Goal: Information Seeking & Learning: Learn about a topic

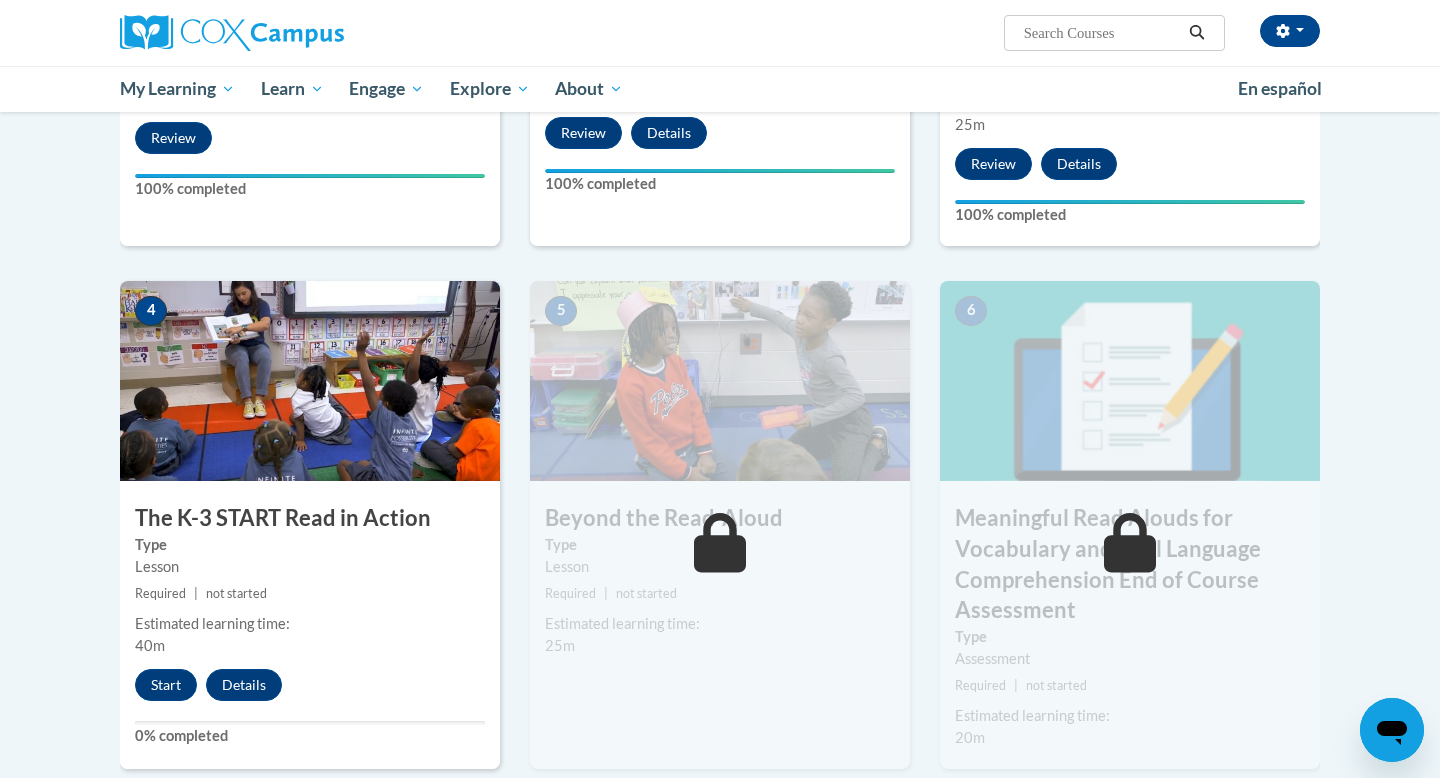
scroll to position [904, 0]
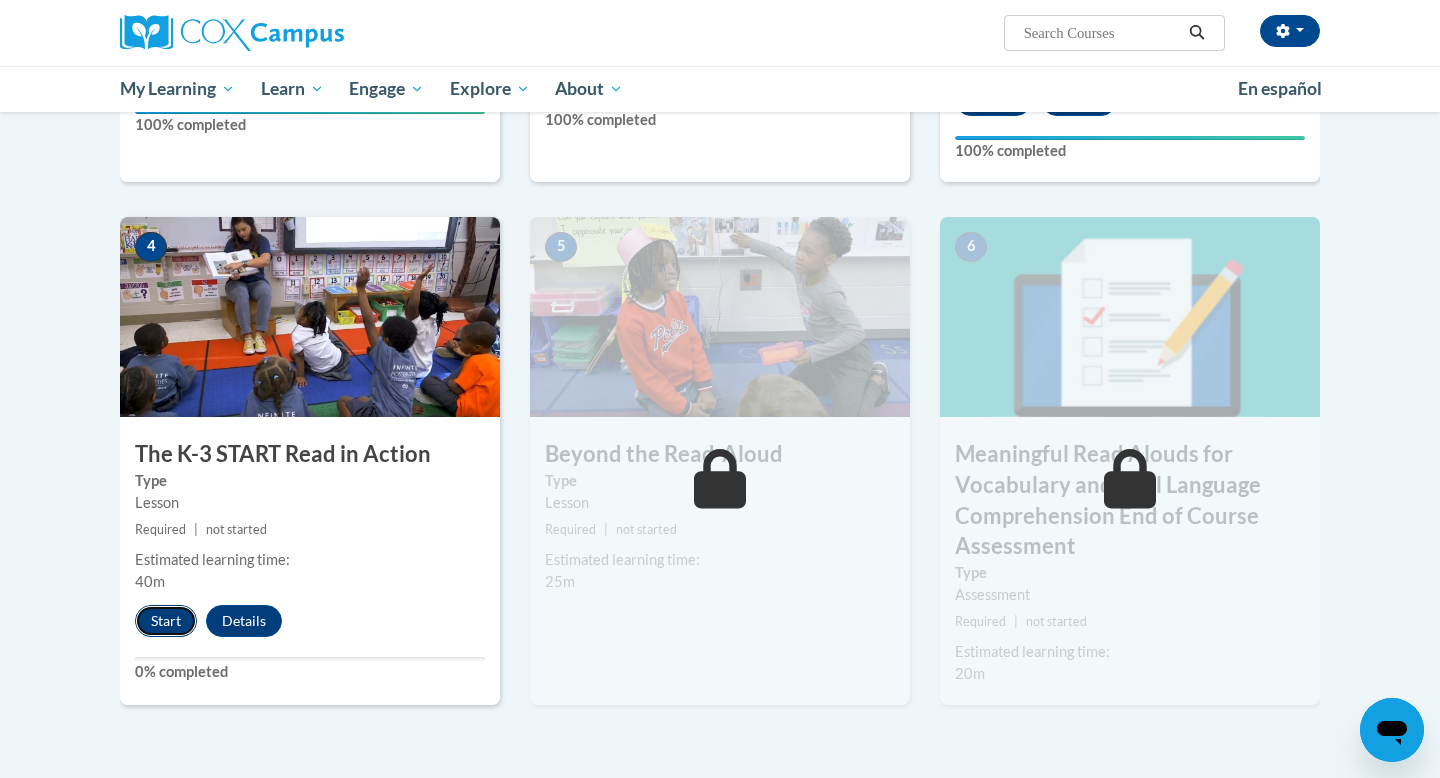
click at [175, 616] on button "Start" at bounding box center [166, 621] width 62 height 32
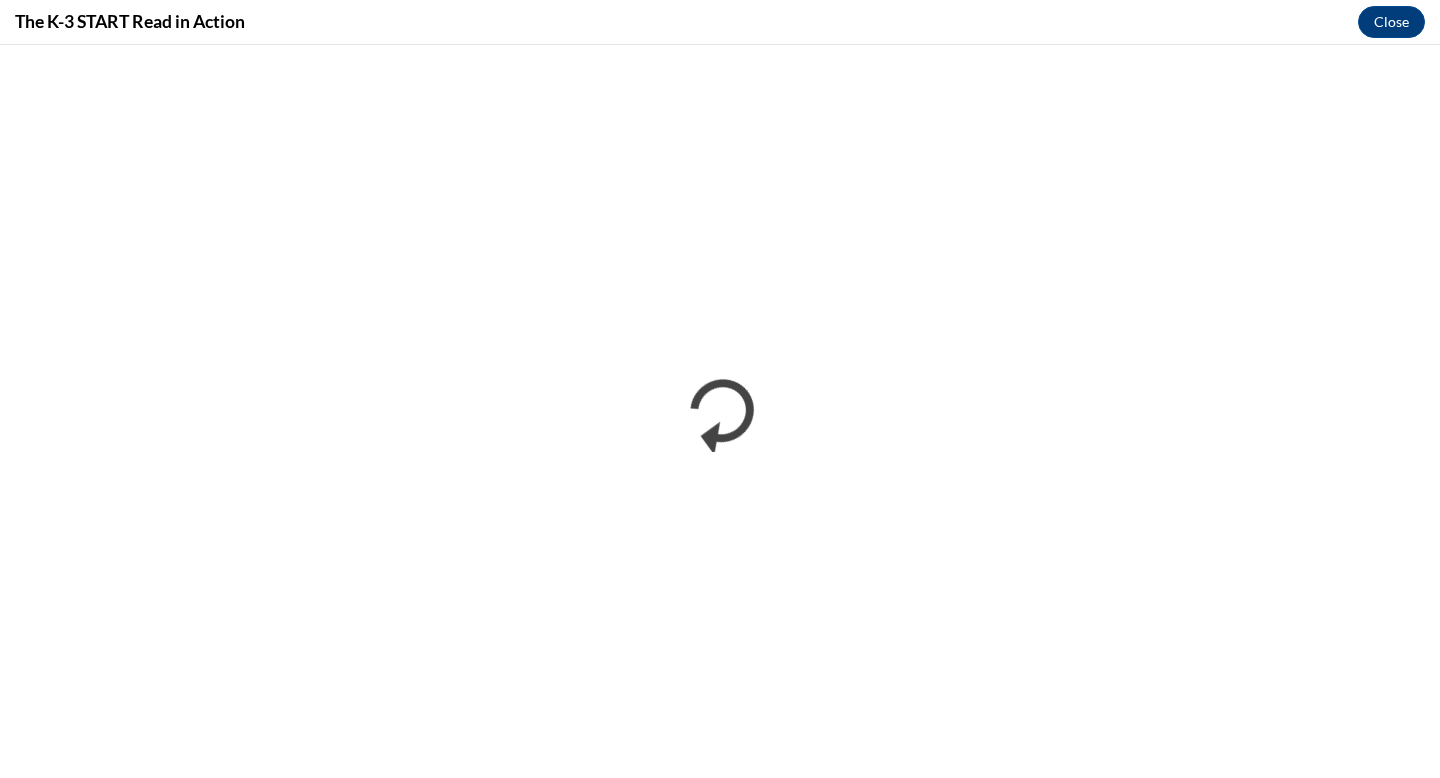
scroll to position [0, 0]
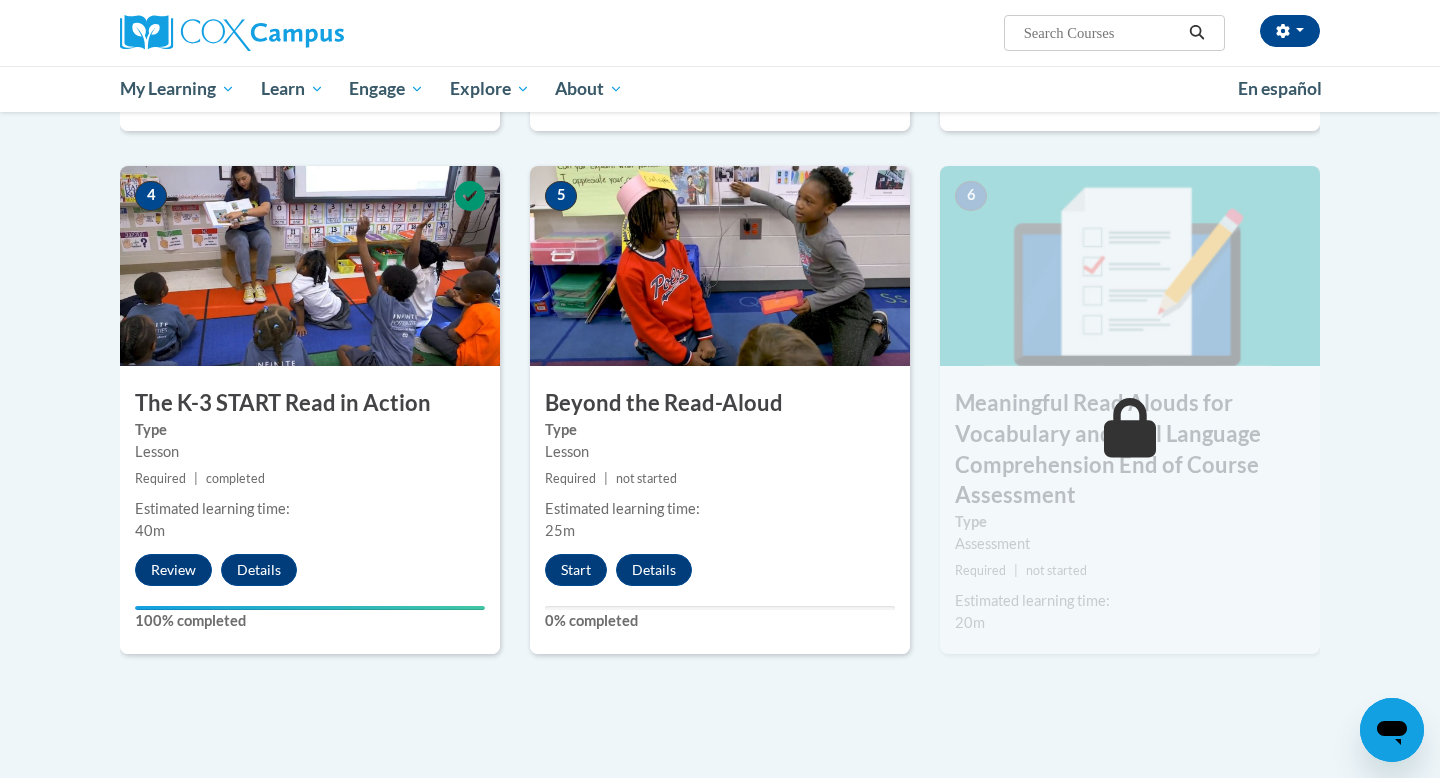
scroll to position [935, 0]
